Goal: Navigation & Orientation: Find specific page/section

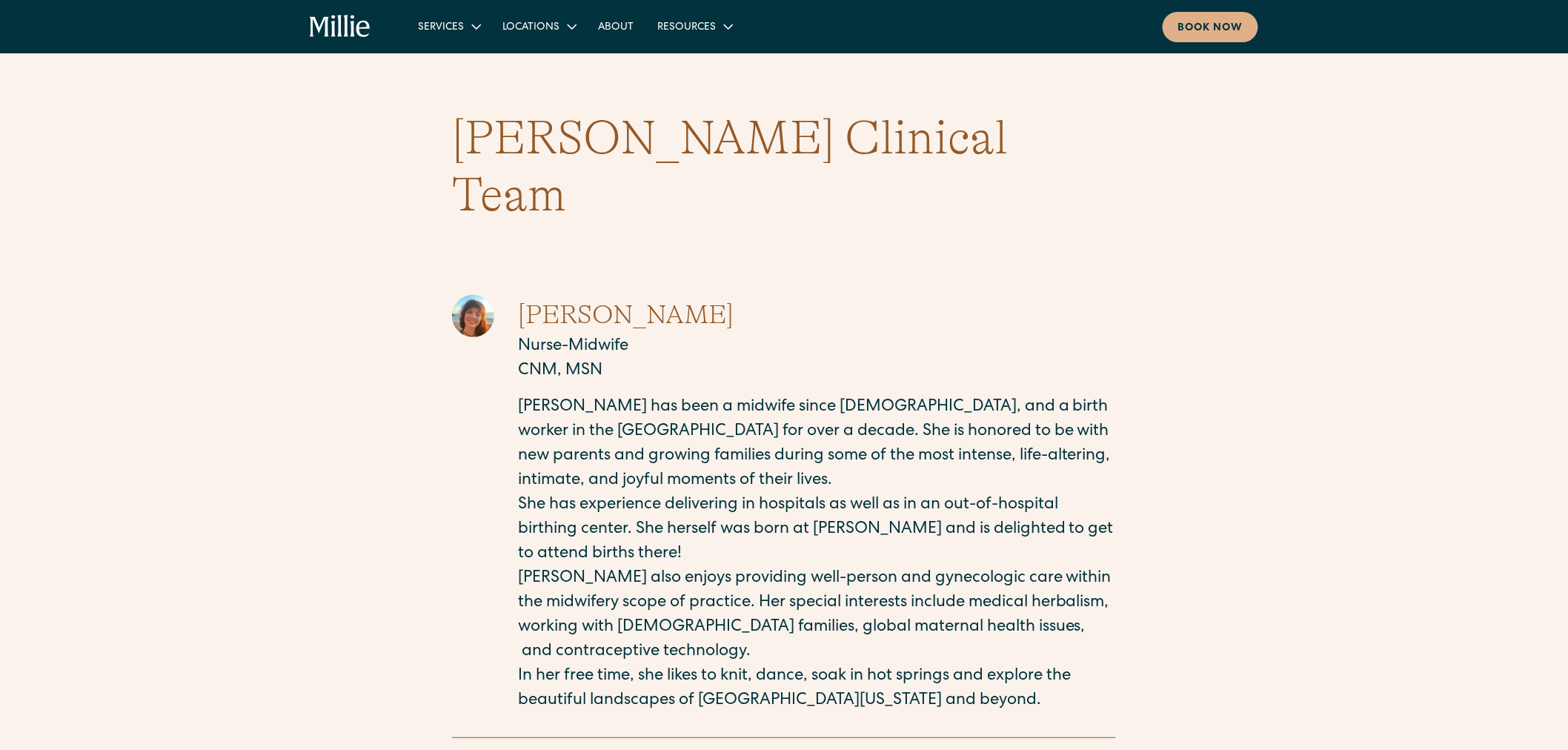
click at [364, 35] on icon "home" at bounding box center [363, 28] width 14 height 16
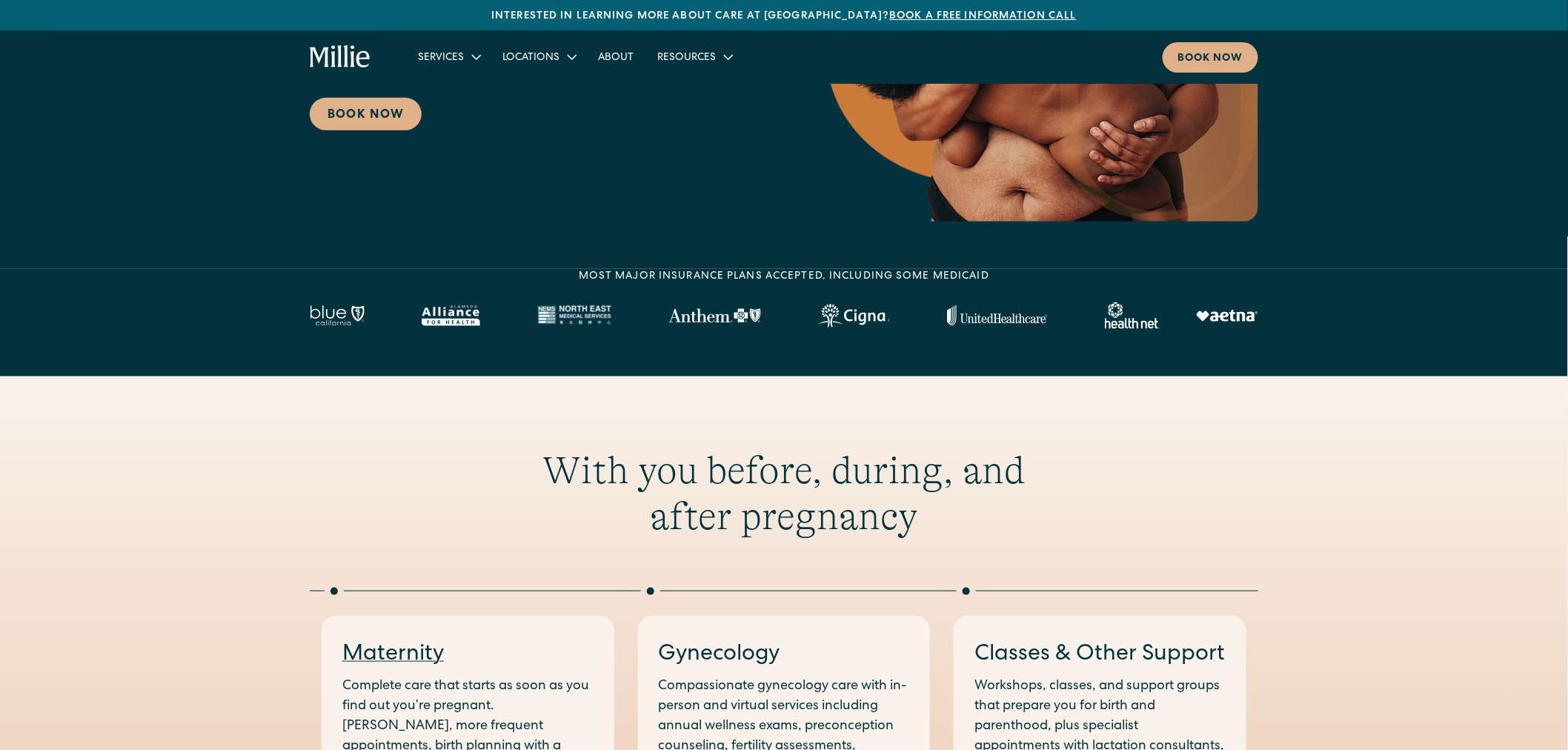
scroll to position [658, 0]
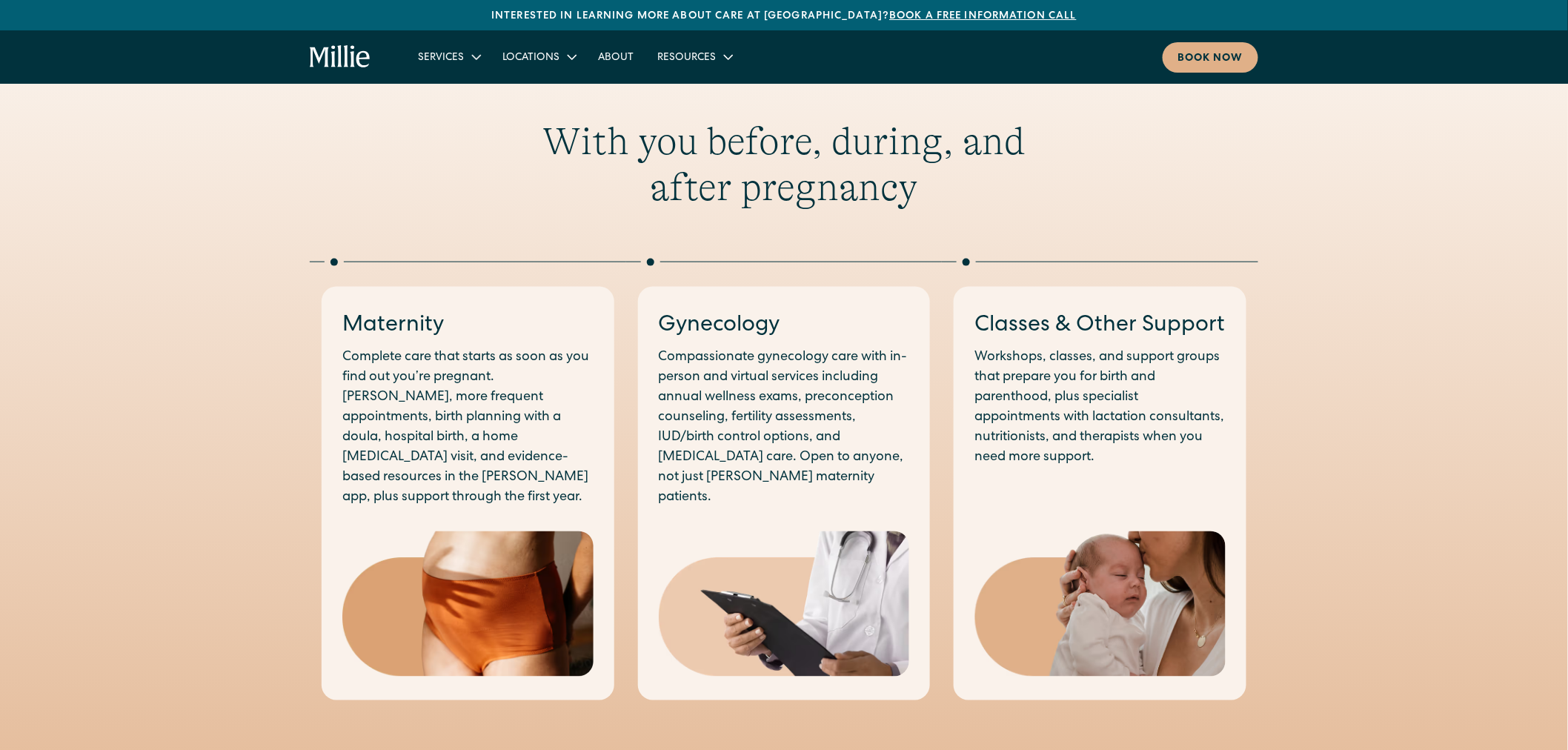
drag, startPoint x: 720, startPoint y: 319, endPoint x: 175, endPoint y: 405, distance: 551.7
click at [175, 405] on div "With you before, during, and after pregnancy Maternity Complete care that start…" at bounding box center [784, 410] width 1568 height 583
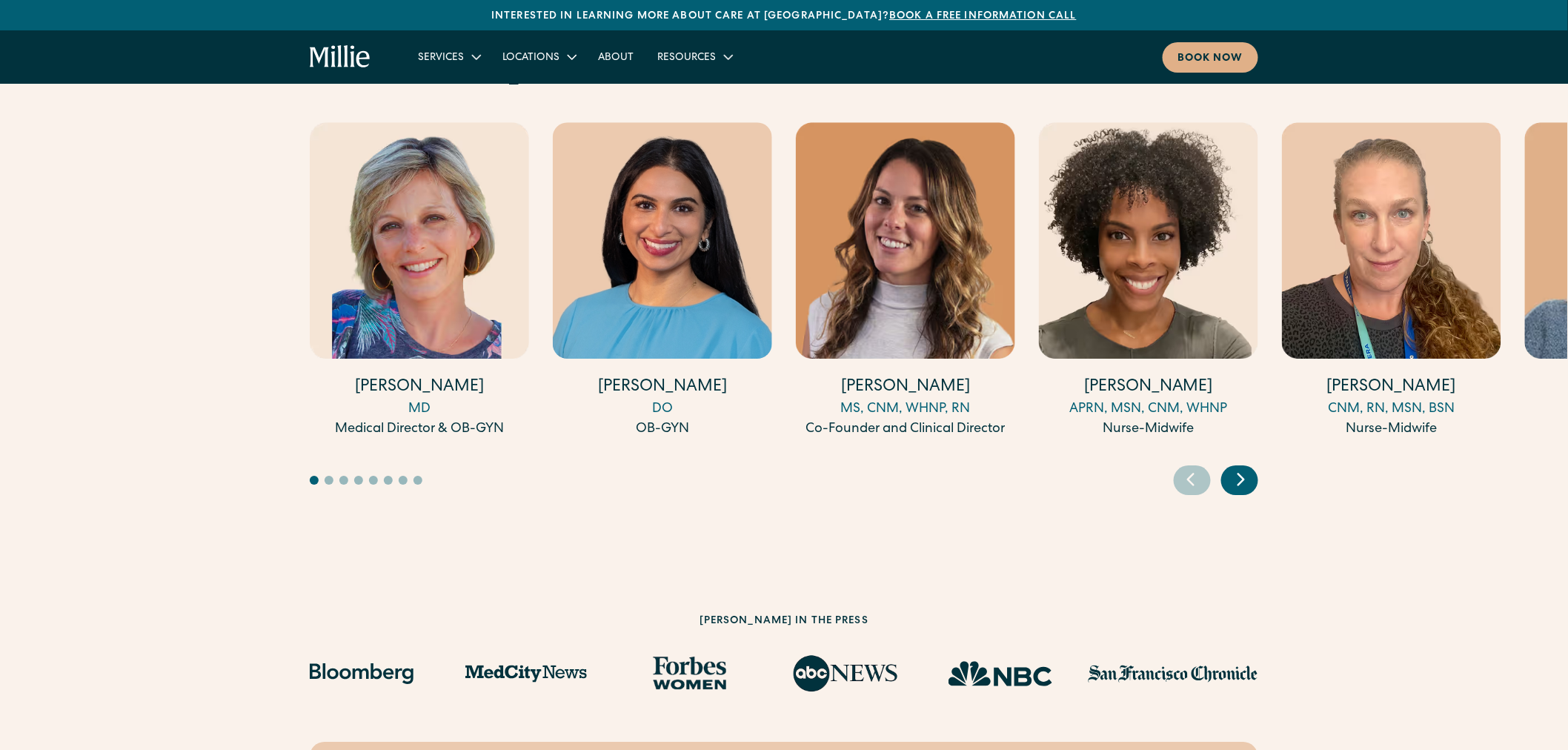
scroll to position [3870, 0]
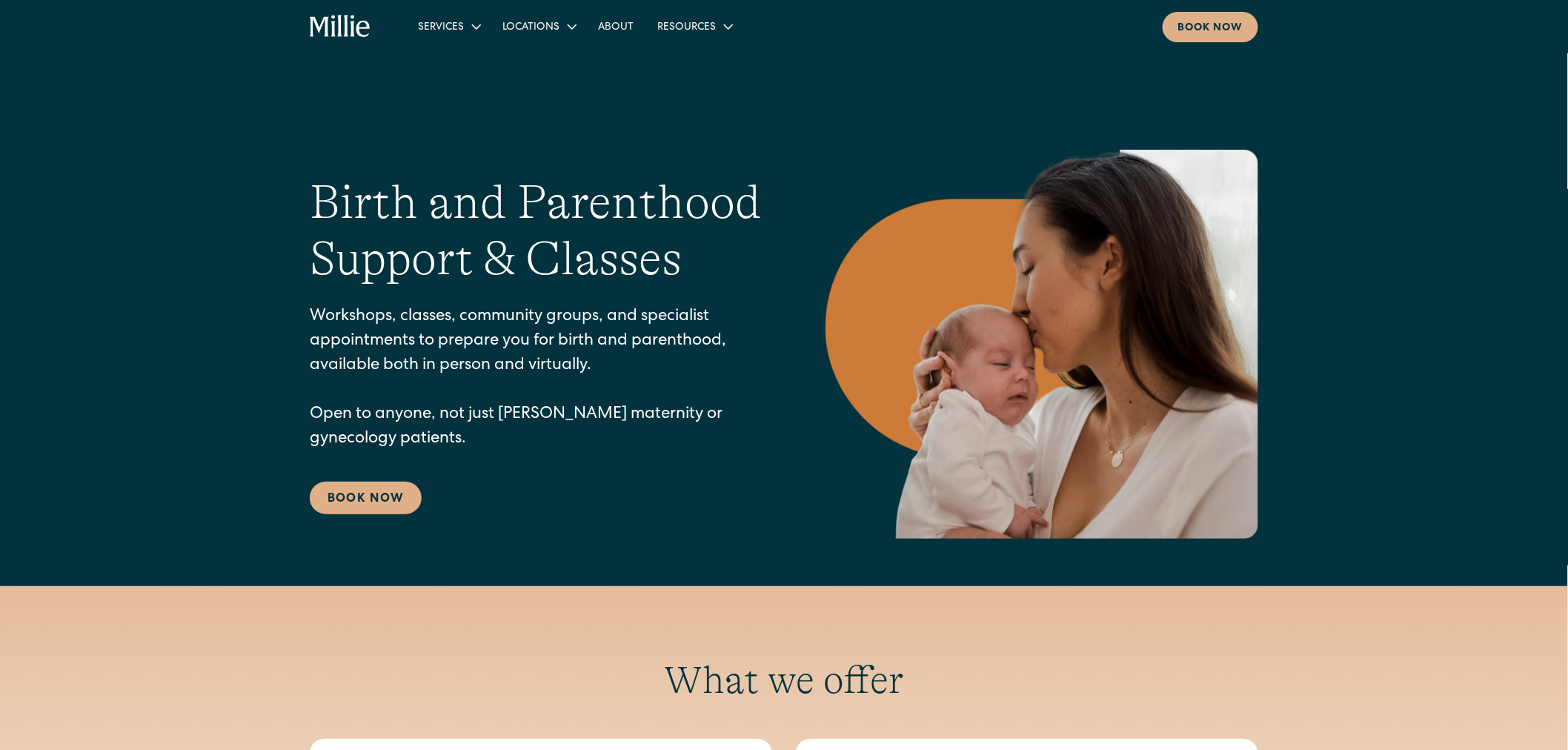
click at [322, 21] on icon "home" at bounding box center [319, 27] width 19 height 20
